Goal: Task Accomplishment & Management: Use online tool/utility

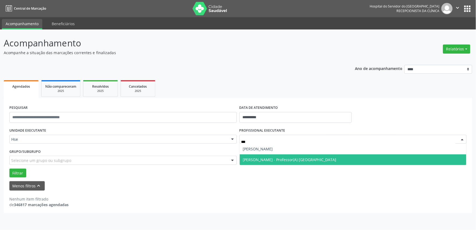
type input "****"
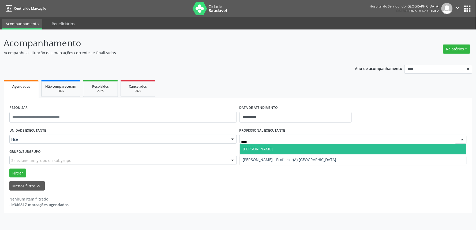
click at [273, 148] on span "[PERSON_NAME]" at bounding box center [258, 148] width 30 height 5
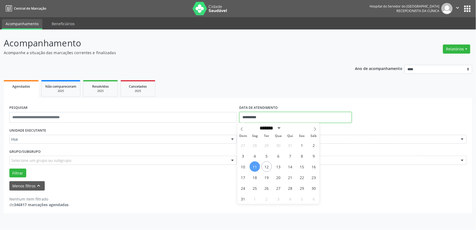
click at [247, 118] on input "**********" at bounding box center [295, 117] width 112 height 11
click at [264, 164] on span "12" at bounding box center [266, 166] width 10 height 10
type input "**********"
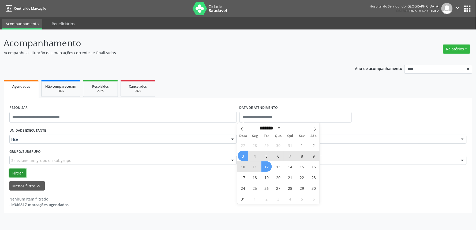
click at [13, 170] on button "Filtrar" at bounding box center [17, 172] width 17 height 9
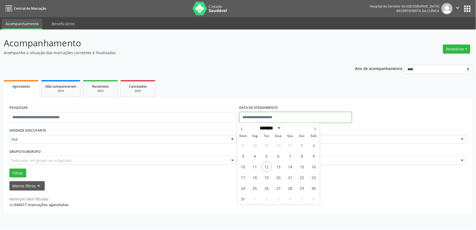
click at [248, 119] on input "text" at bounding box center [295, 117] width 112 height 11
click at [265, 166] on span "12" at bounding box center [266, 166] width 10 height 10
type input "**********"
click at [266, 167] on span "12" at bounding box center [266, 166] width 10 height 10
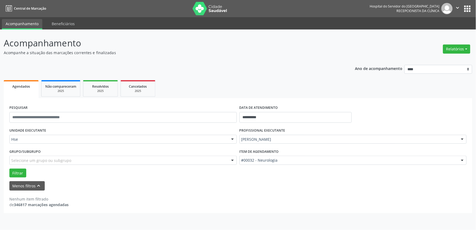
click at [266, 167] on div "Item de agendamento #00032 - Neurologia #0000 - Alergologia #0001 - Angiologia …" at bounding box center [353, 157] width 230 height 21
click at [17, 173] on button "Filtrar" at bounding box center [17, 172] width 17 height 9
click at [186, 175] on div "Filtrar" at bounding box center [238, 172] width 460 height 9
type input "*"
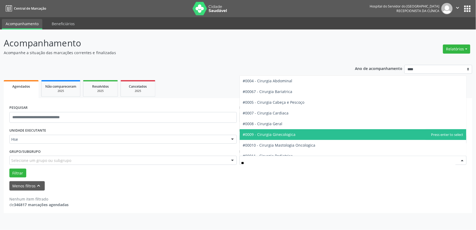
type input "***"
click at [286, 134] on span "#00054 - Urologia" at bounding box center [353, 134] width 227 height 11
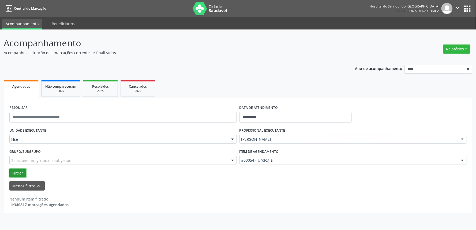
click at [18, 171] on button "Filtrar" at bounding box center [17, 172] width 17 height 9
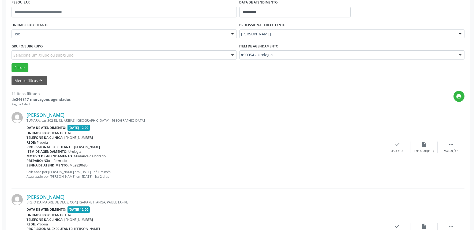
scroll to position [119, 0]
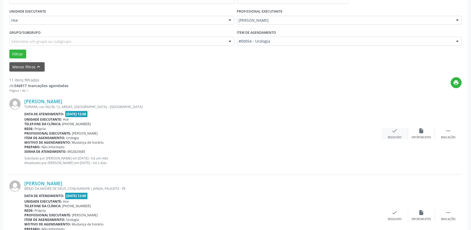
click at [393, 130] on icon "check" at bounding box center [395, 131] width 6 height 6
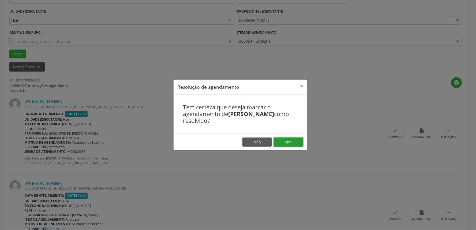
click at [293, 139] on button "Sim" at bounding box center [288, 141] width 29 height 9
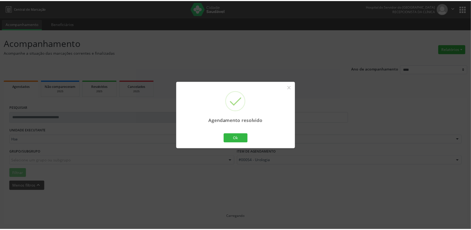
scroll to position [0, 0]
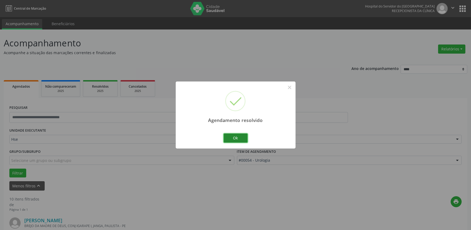
click at [241, 140] on button "Ok" at bounding box center [236, 137] width 24 height 9
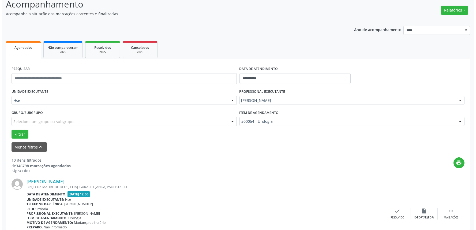
scroll to position [119, 0]
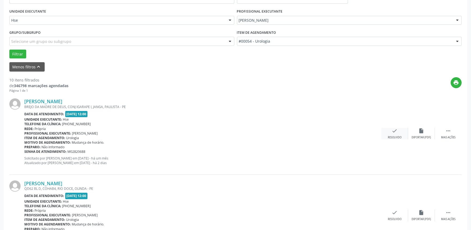
click at [392, 130] on icon "check" at bounding box center [395, 131] width 6 height 6
click at [394, 130] on icon "check" at bounding box center [395, 131] width 6 height 6
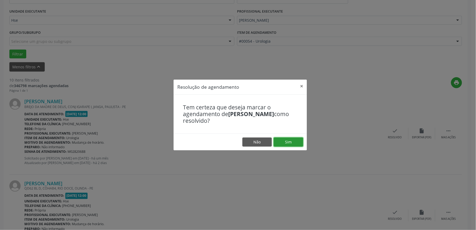
click at [285, 139] on button "Sim" at bounding box center [288, 141] width 29 height 9
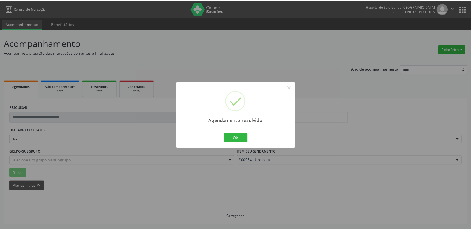
scroll to position [0, 0]
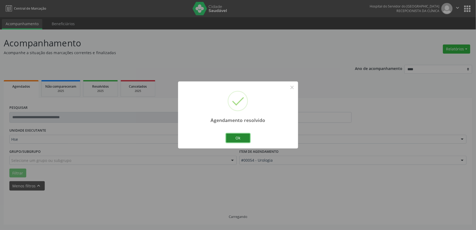
click at [243, 137] on button "Ok" at bounding box center [238, 137] width 24 height 9
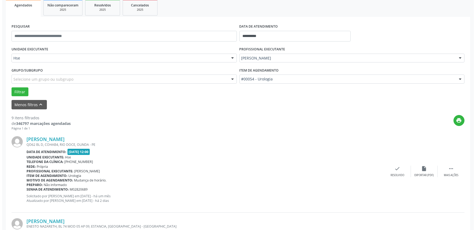
scroll to position [89, 0]
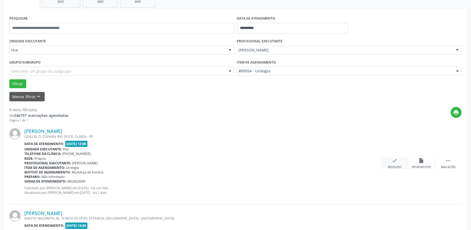
click at [391, 159] on div "check Resolvido" at bounding box center [395, 163] width 27 height 12
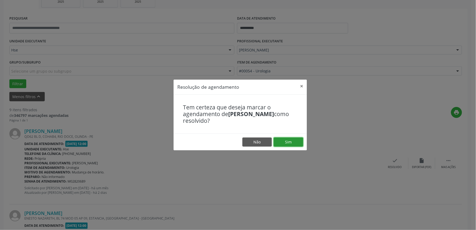
click at [288, 141] on button "Sim" at bounding box center [288, 141] width 29 height 9
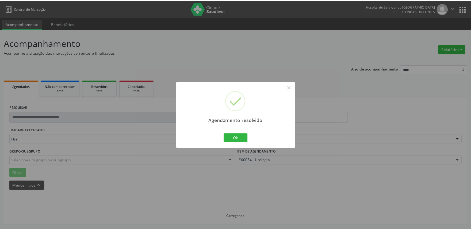
scroll to position [0, 0]
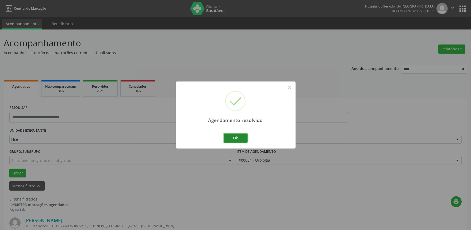
click at [242, 138] on button "Ok" at bounding box center [236, 137] width 24 height 9
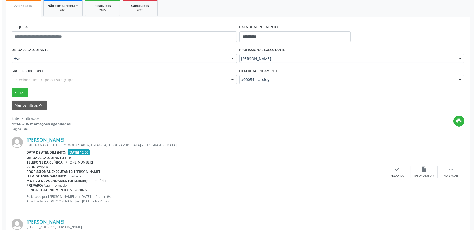
scroll to position [119, 0]
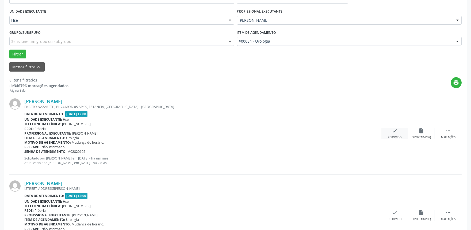
click at [394, 135] on div "Resolvido" at bounding box center [395, 137] width 14 height 4
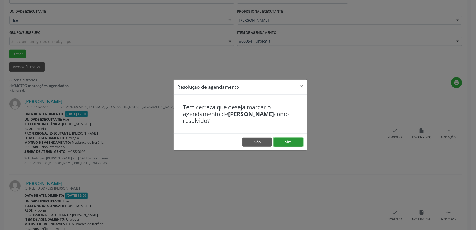
click at [296, 138] on button "Sim" at bounding box center [288, 141] width 29 height 9
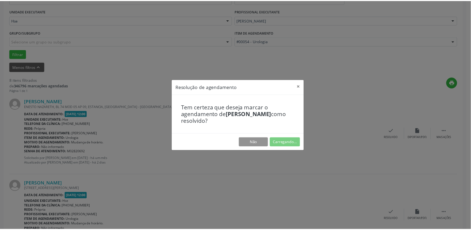
scroll to position [0, 0]
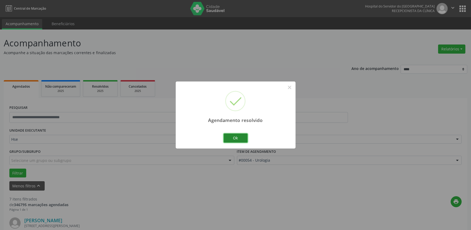
click at [239, 138] on button "Ok" at bounding box center [236, 137] width 24 height 9
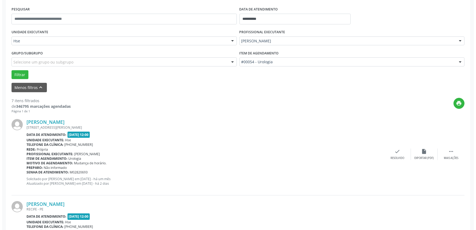
scroll to position [119, 0]
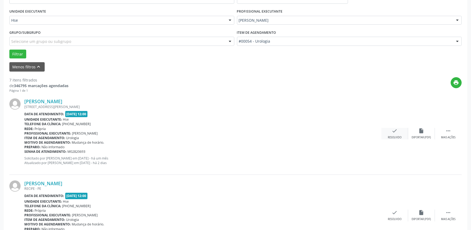
click at [395, 132] on icon "check" at bounding box center [395, 131] width 6 height 6
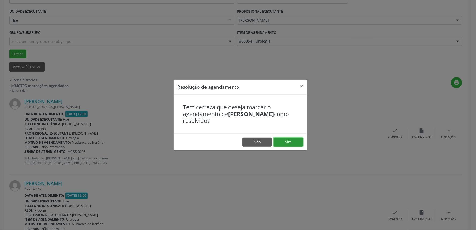
click at [282, 138] on button "Sim" at bounding box center [288, 141] width 29 height 9
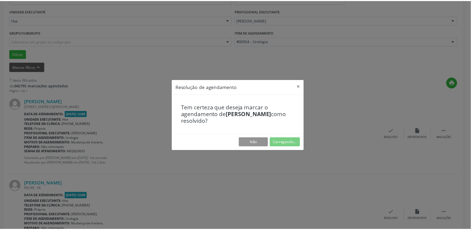
scroll to position [0, 0]
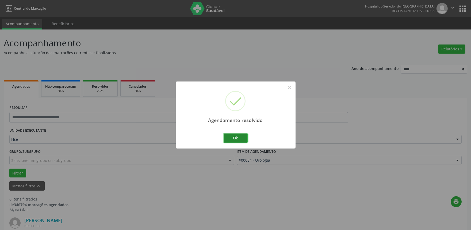
click at [228, 141] on button "Ok" at bounding box center [236, 137] width 24 height 9
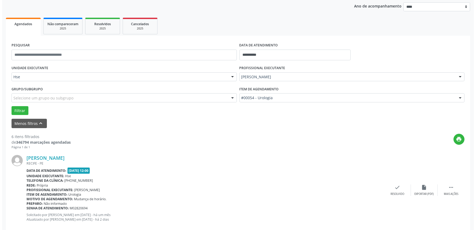
scroll to position [89, 0]
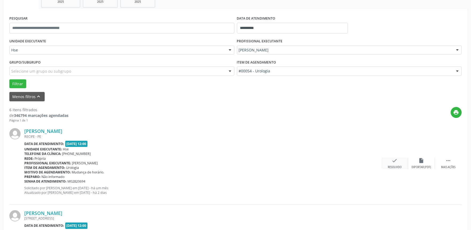
click at [395, 158] on icon "check" at bounding box center [395, 160] width 6 height 6
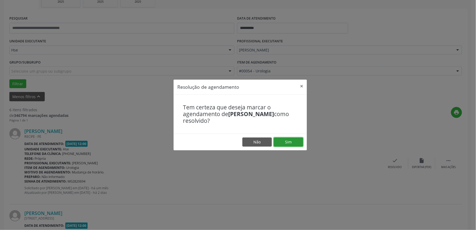
click at [287, 143] on button "Sim" at bounding box center [288, 141] width 29 height 9
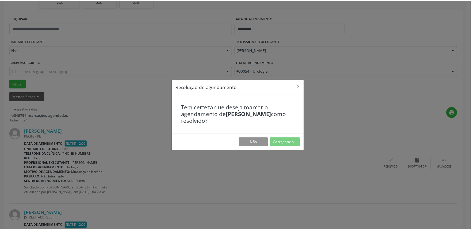
scroll to position [0, 0]
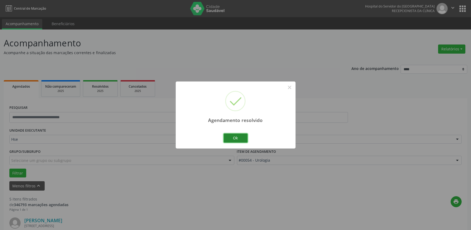
click at [236, 136] on button "Ok" at bounding box center [236, 137] width 24 height 9
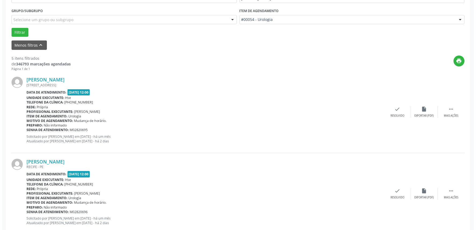
scroll to position [149, 0]
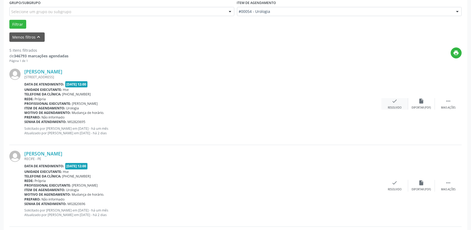
click at [392, 99] on icon "check" at bounding box center [395, 101] width 6 height 6
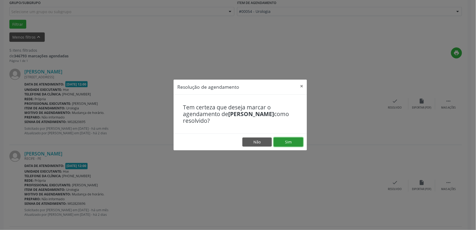
click at [296, 138] on button "Sim" at bounding box center [288, 141] width 29 height 9
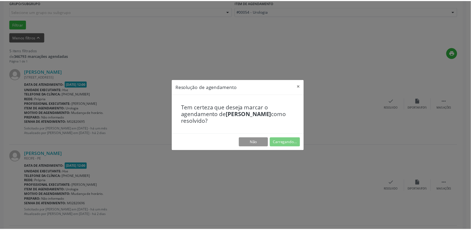
scroll to position [0, 0]
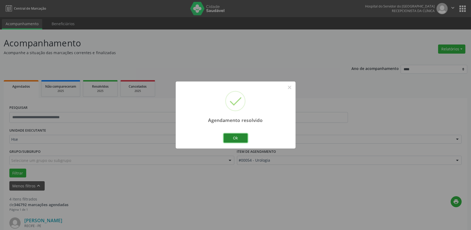
click at [239, 135] on button "Ok" at bounding box center [236, 137] width 24 height 9
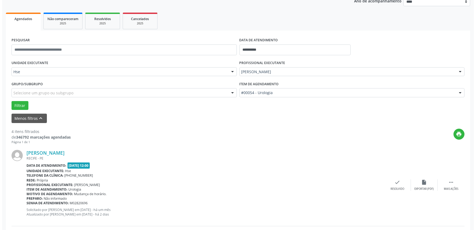
scroll to position [89, 0]
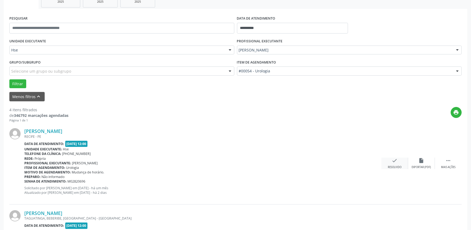
click at [396, 163] on icon "check" at bounding box center [395, 160] width 6 height 6
click at [394, 161] on icon "check" at bounding box center [395, 160] width 6 height 6
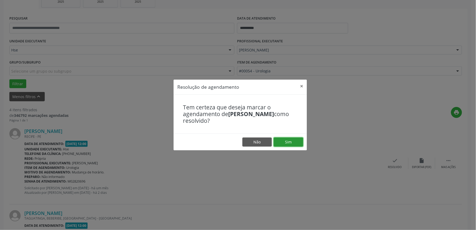
click at [291, 143] on button "Sim" at bounding box center [288, 141] width 29 height 9
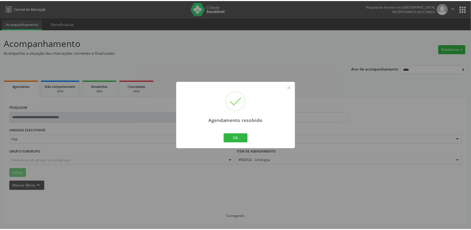
scroll to position [0, 0]
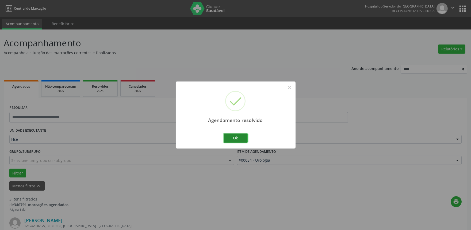
click at [242, 137] on button "Ok" at bounding box center [236, 137] width 24 height 9
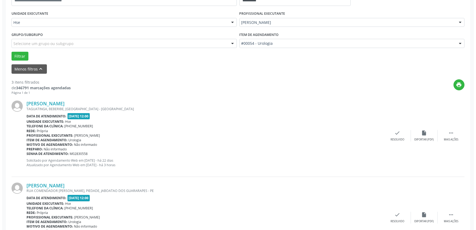
scroll to position [119, 0]
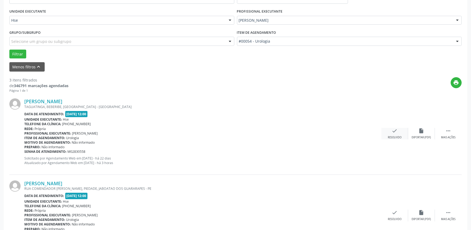
click at [394, 134] on div "check Resolvido" at bounding box center [395, 134] width 27 height 12
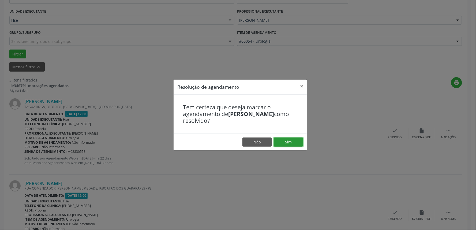
click at [297, 140] on button "Sim" at bounding box center [288, 141] width 29 height 9
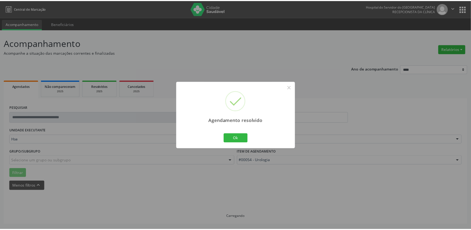
scroll to position [0, 0]
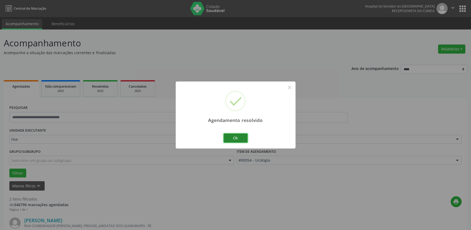
drag, startPoint x: 242, startPoint y: 136, endPoint x: 253, endPoint y: 141, distance: 12.2
click at [243, 137] on button "Ok" at bounding box center [236, 137] width 24 height 9
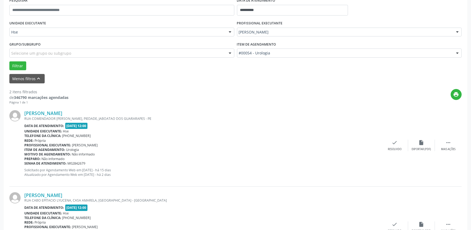
scroll to position [119, 0]
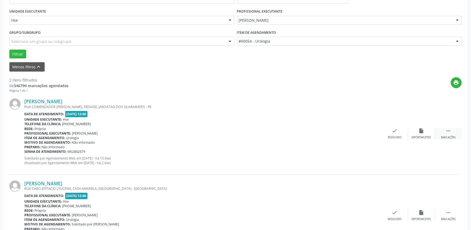
click at [447, 135] on div "Mais ações" at bounding box center [448, 137] width 14 height 4
click at [418, 134] on div "alarm_off Não compareceu" at bounding box center [422, 134] width 27 height 12
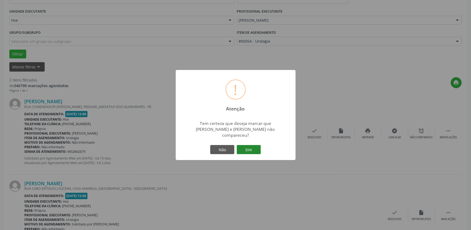
click at [251, 145] on button "Sim" at bounding box center [249, 149] width 24 height 9
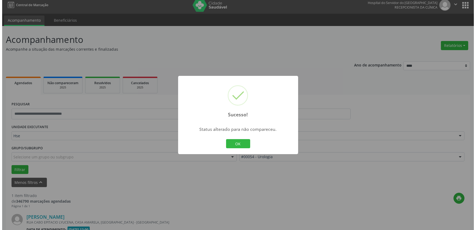
scroll to position [72, 0]
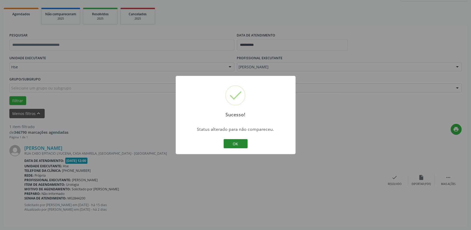
click at [237, 141] on button "OK" at bounding box center [236, 143] width 24 height 9
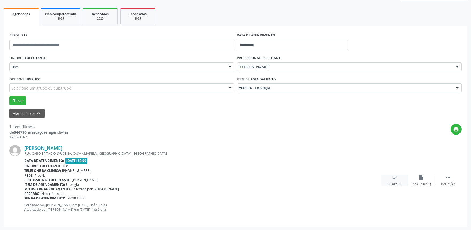
click at [391, 176] on div "check Resolvido" at bounding box center [395, 180] width 27 height 12
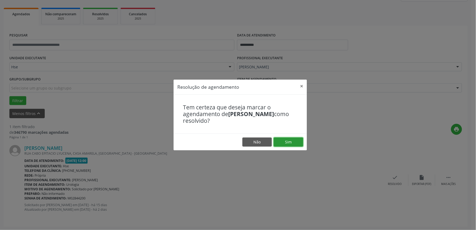
click at [290, 143] on button "Sim" at bounding box center [288, 141] width 29 height 9
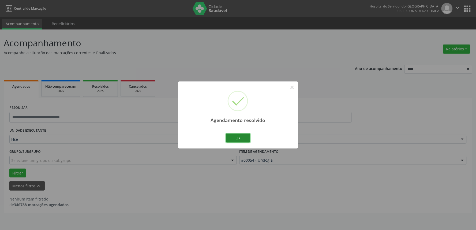
click at [244, 139] on button "Ok" at bounding box center [238, 137] width 24 height 9
